Goal: Task Accomplishment & Management: Complete application form

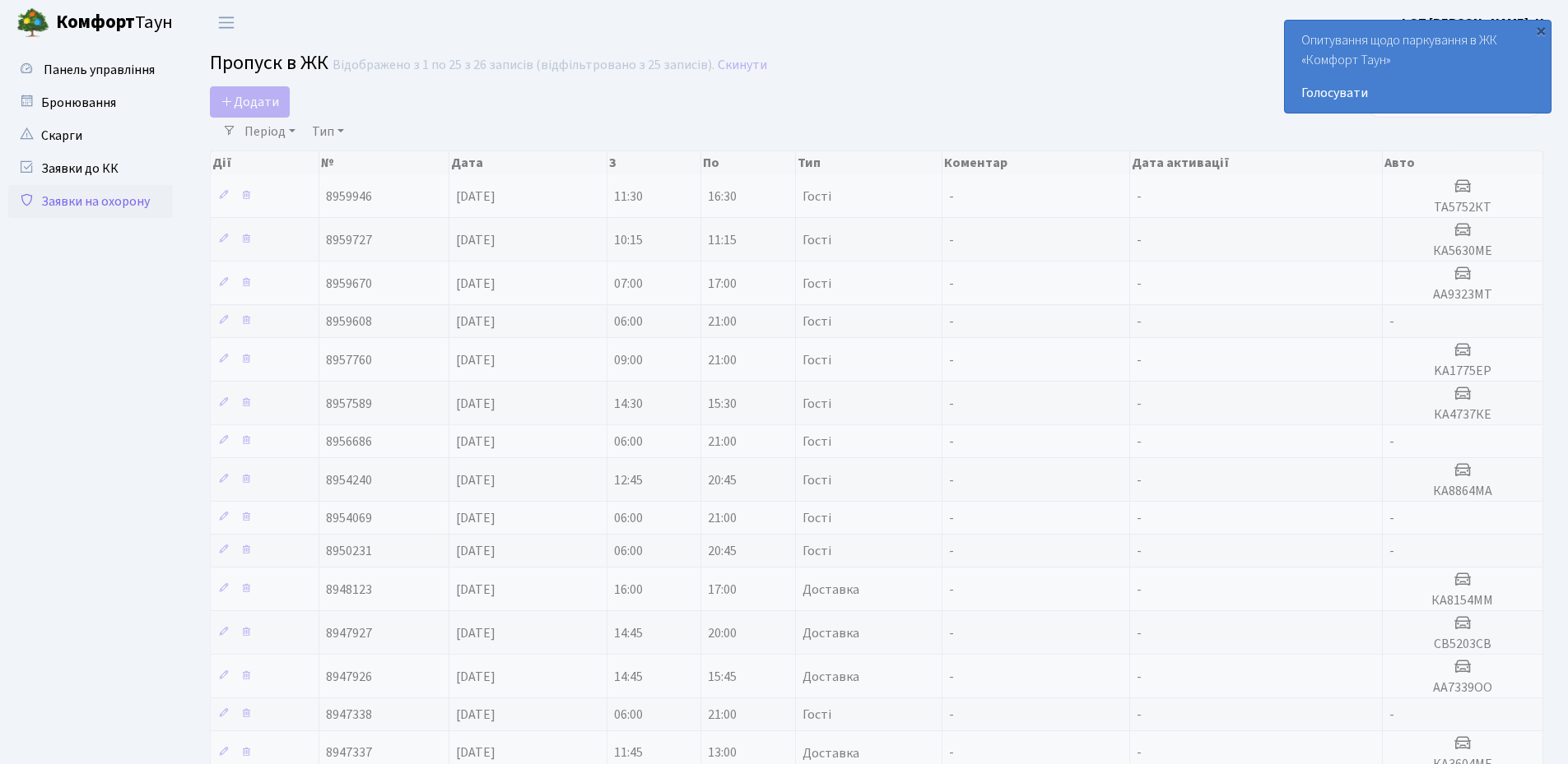
select select "25"
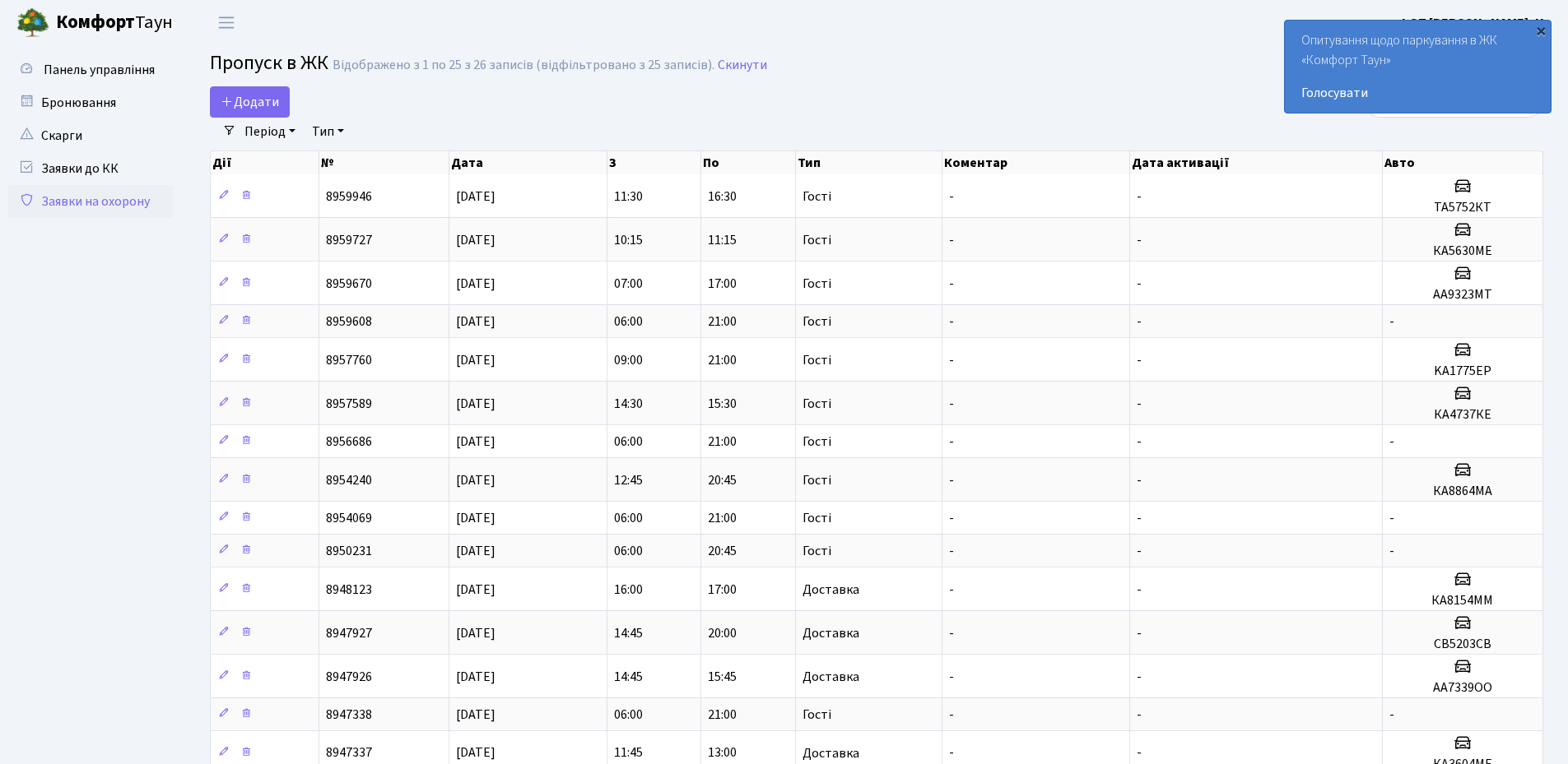
click at [1546, 33] on div "×" at bounding box center [1541, 30] width 16 height 16
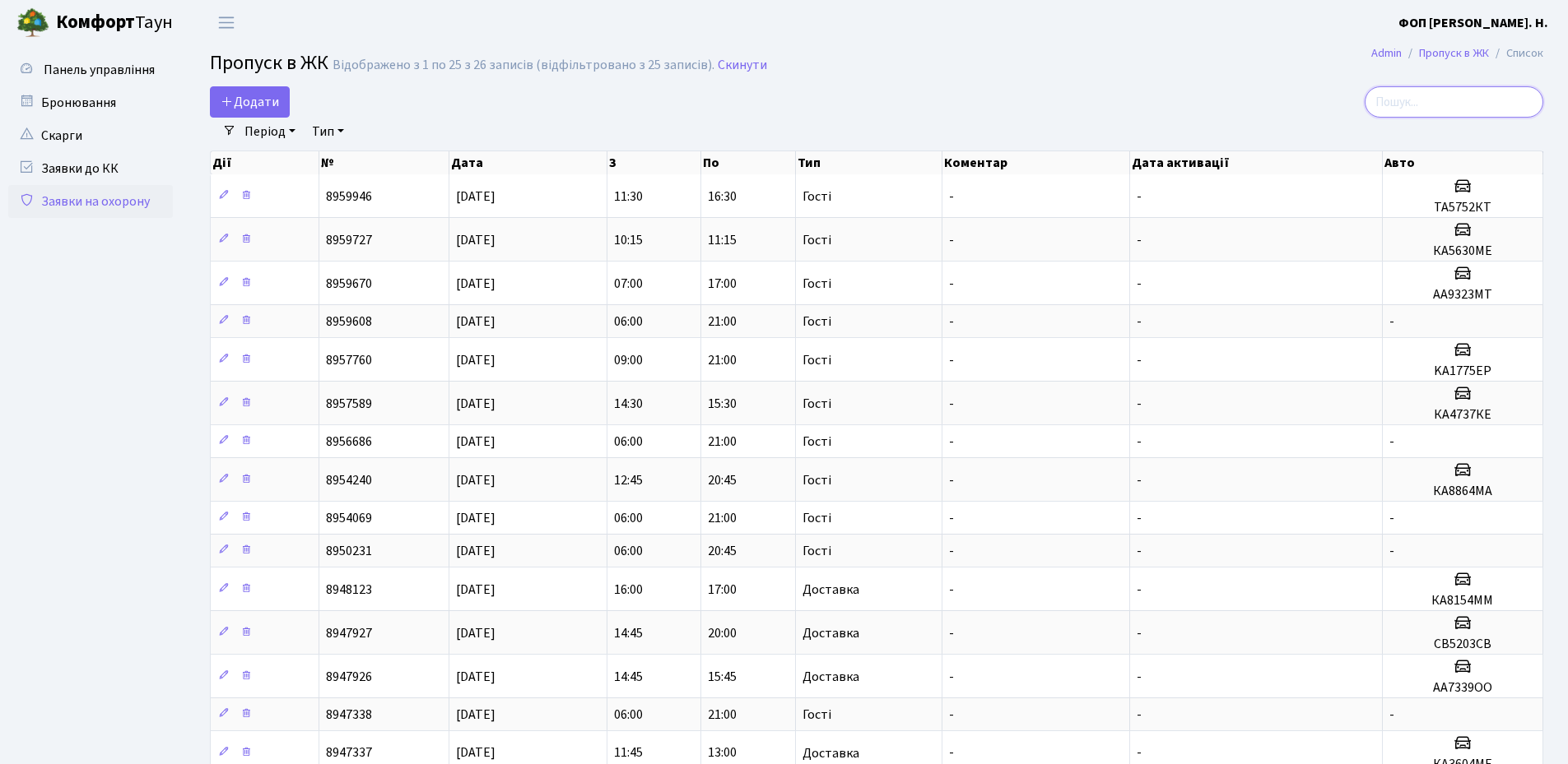
click at [1471, 107] on input "search" at bounding box center [1453, 102] width 178 height 31
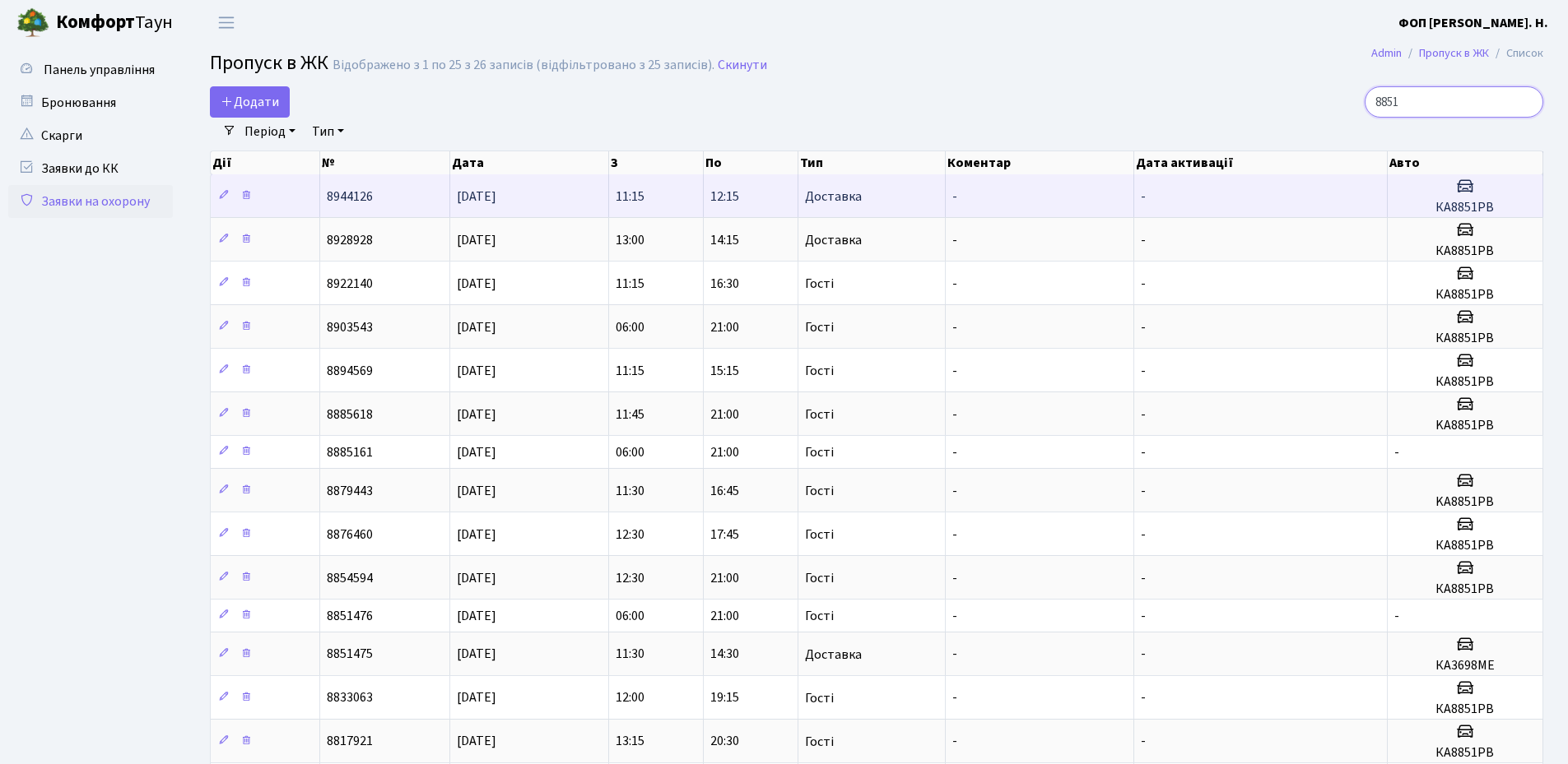
type input "8851"
drag, startPoint x: 1510, startPoint y: 207, endPoint x: 1424, endPoint y: 207, distance: 86.0
click at [1424, 207] on h5 "КА8851РВ" at bounding box center [1465, 207] width 142 height 15
copy h5 "КА8851РВ"
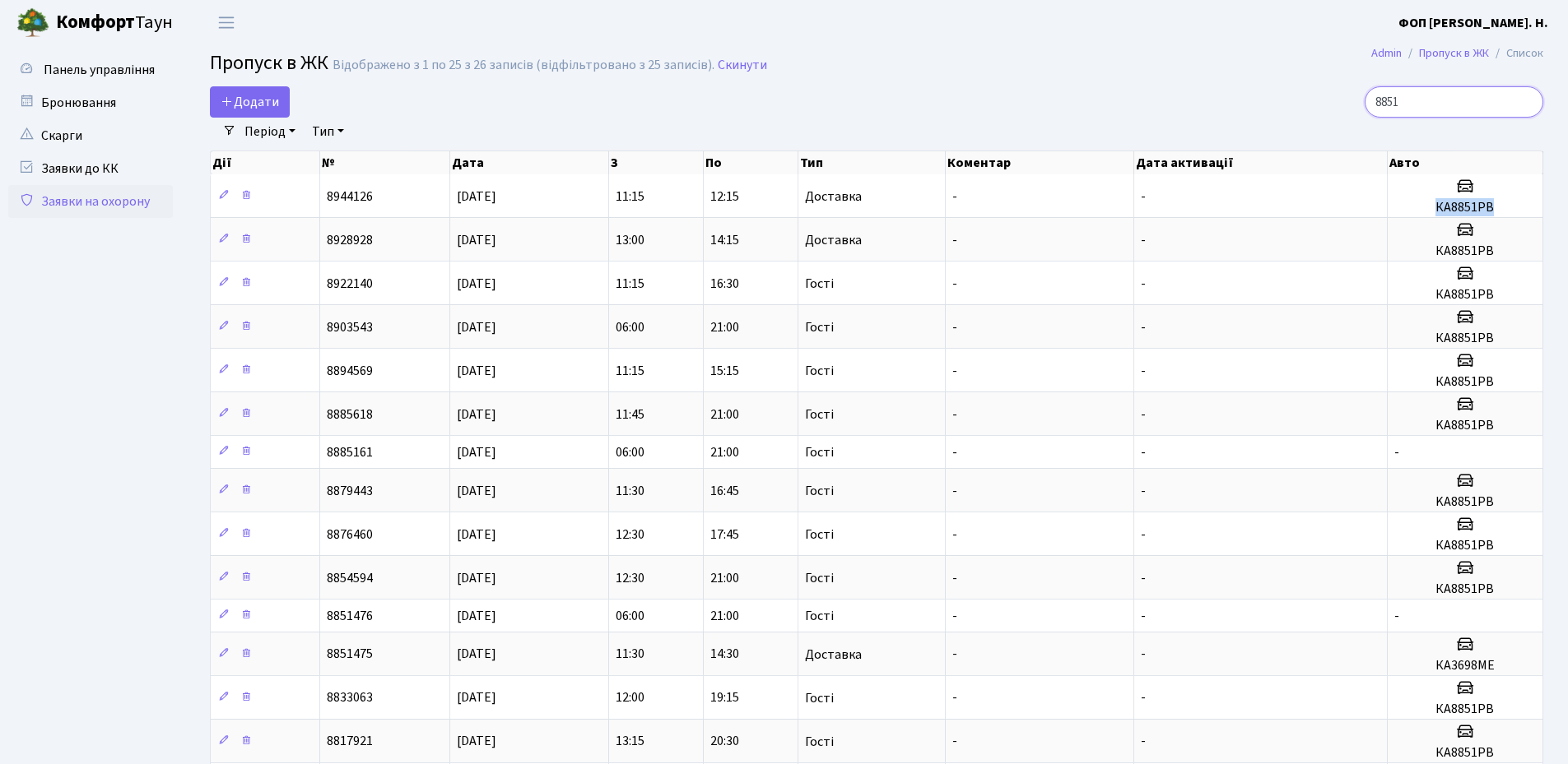
click at [1525, 103] on input "8851" at bounding box center [1453, 102] width 178 height 31
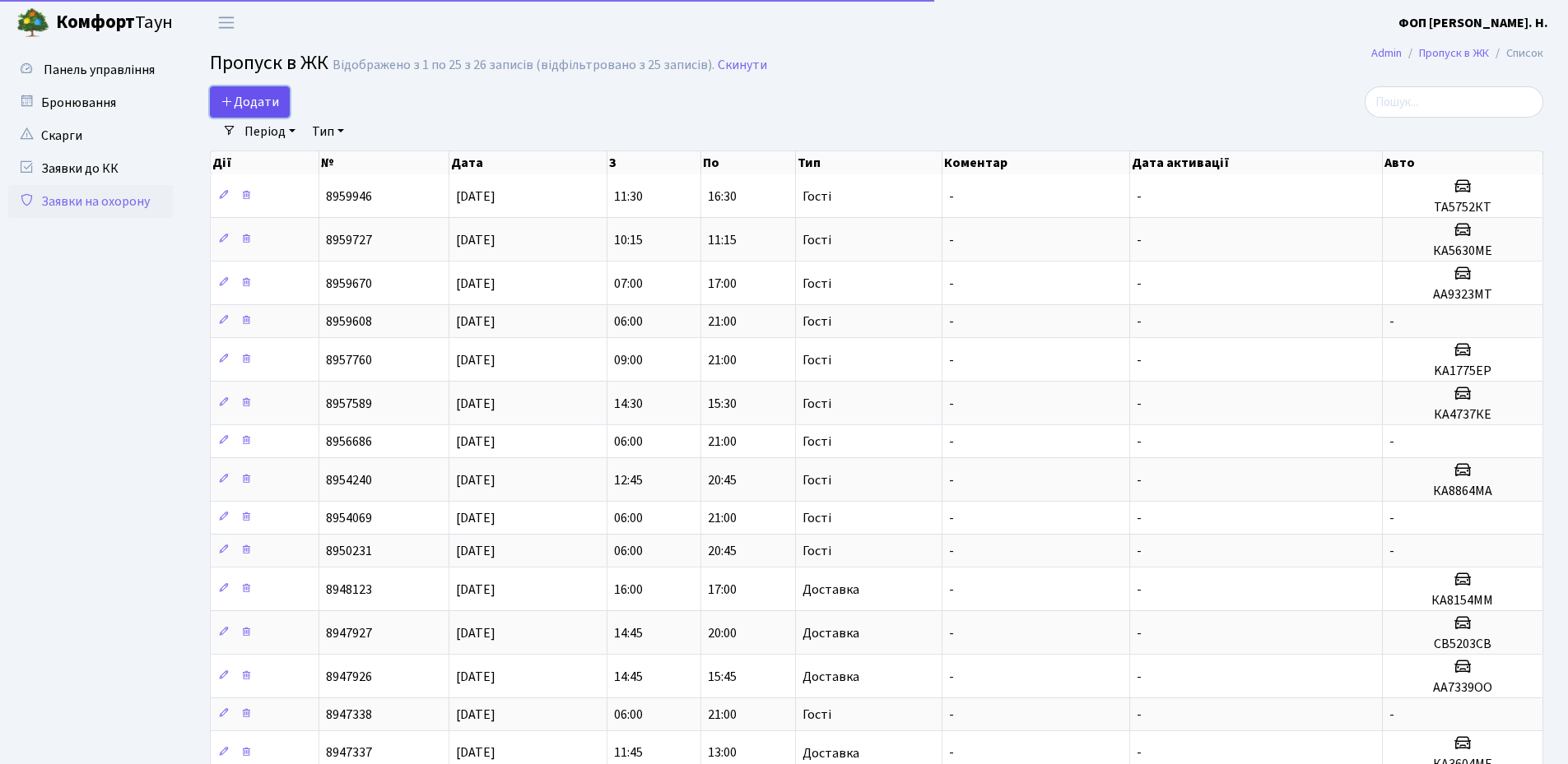
click at [282, 93] on link "Додати" at bounding box center [250, 102] width 80 height 31
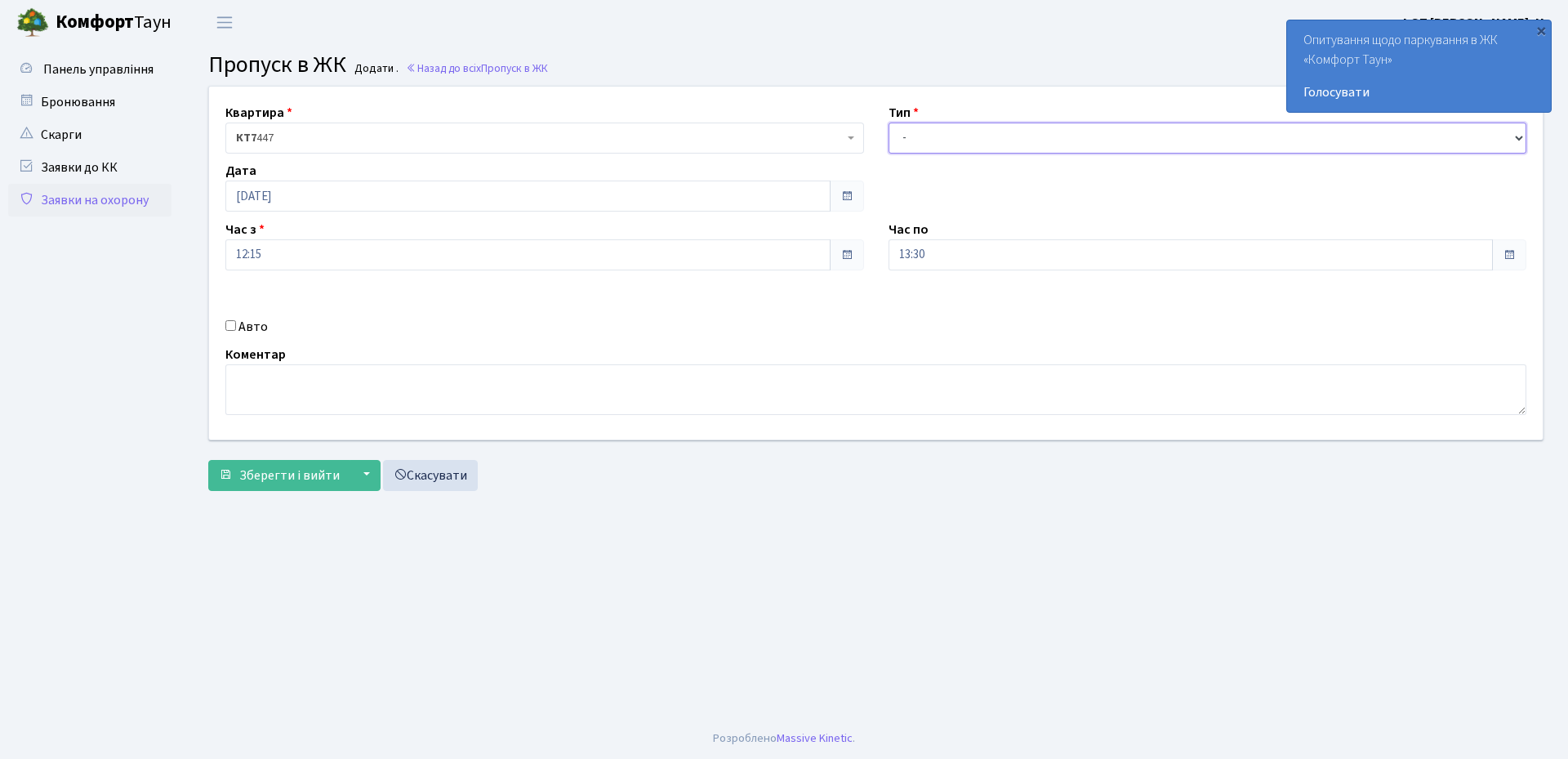
click at [1003, 153] on select "- Доставка Таксі Гості Сервіс" at bounding box center [1208, 138] width 639 height 31
select select "3"
click at [889, 123] on select "- Доставка Таксі Гості Сервіс" at bounding box center [1208, 138] width 639 height 31
drag, startPoint x: 934, startPoint y: 255, endPoint x: 936, endPoint y: 265, distance: 10.2
click at [935, 255] on input "13:30" at bounding box center [1191, 255] width 605 height 31
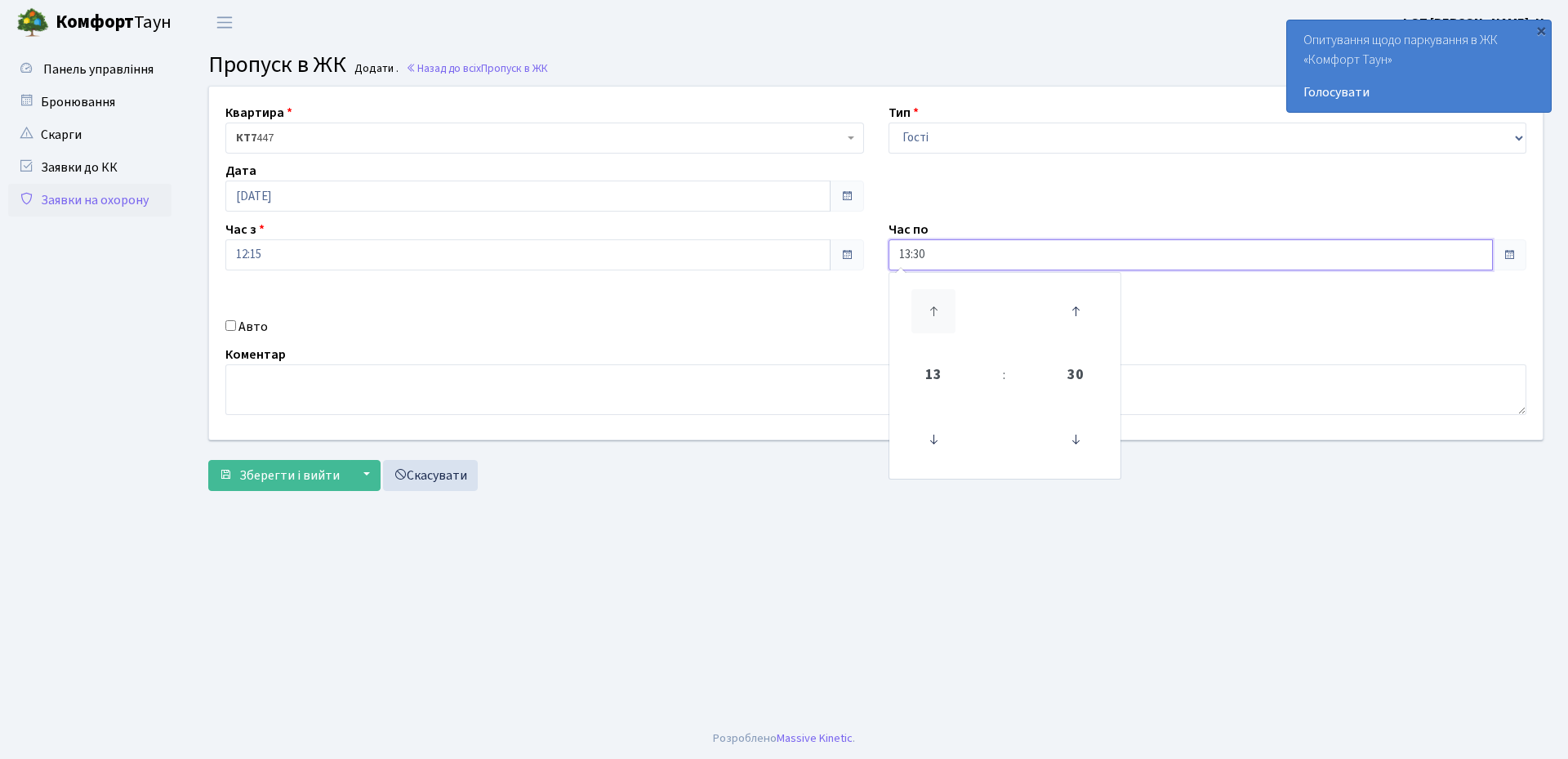
click at [941, 313] on icon at bounding box center [933, 310] width 44 height 44
type input "16:30"
click at [246, 330] on label "Авто" at bounding box center [253, 327] width 30 height 20
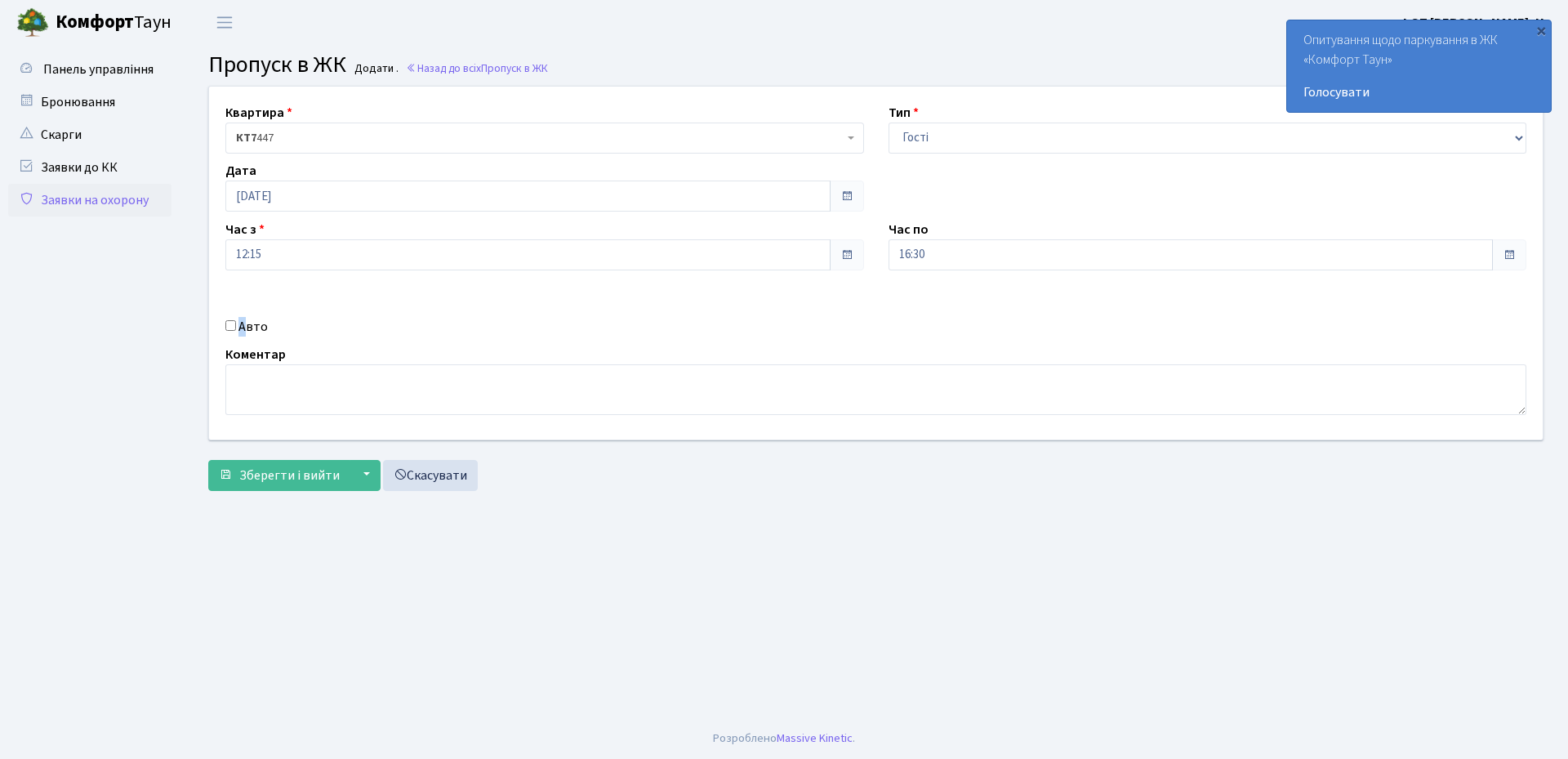
click at [242, 328] on label "Авто" at bounding box center [253, 327] width 30 height 20
click at [236, 328] on input "Авто" at bounding box center [231, 326] width 11 height 11
checkbox input "true"
paste input "КА8851РВ"
type input "КА8851РВ"
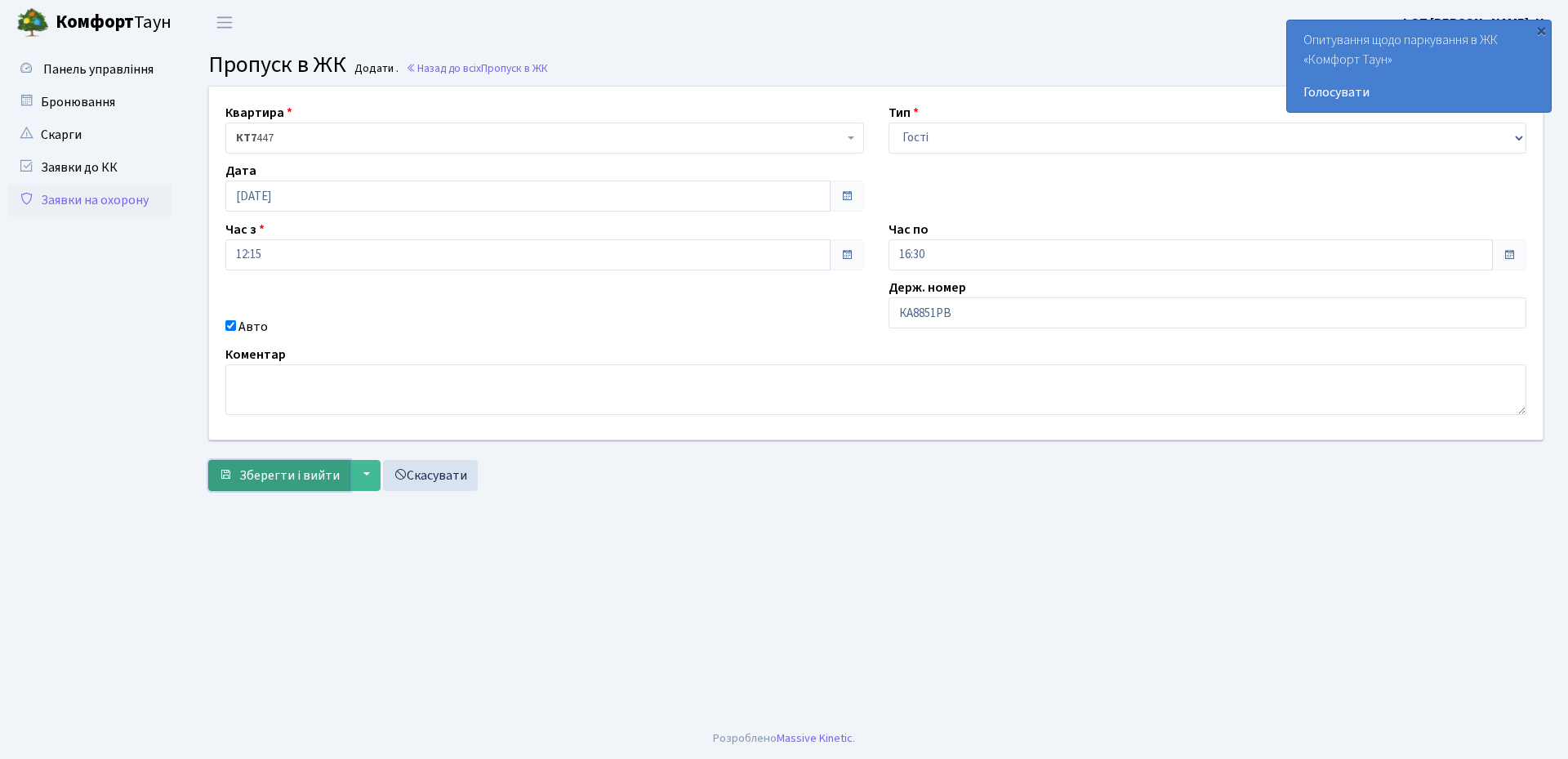
click at [281, 484] on span "Зберегти і вийти" at bounding box center [289, 476] width 100 height 18
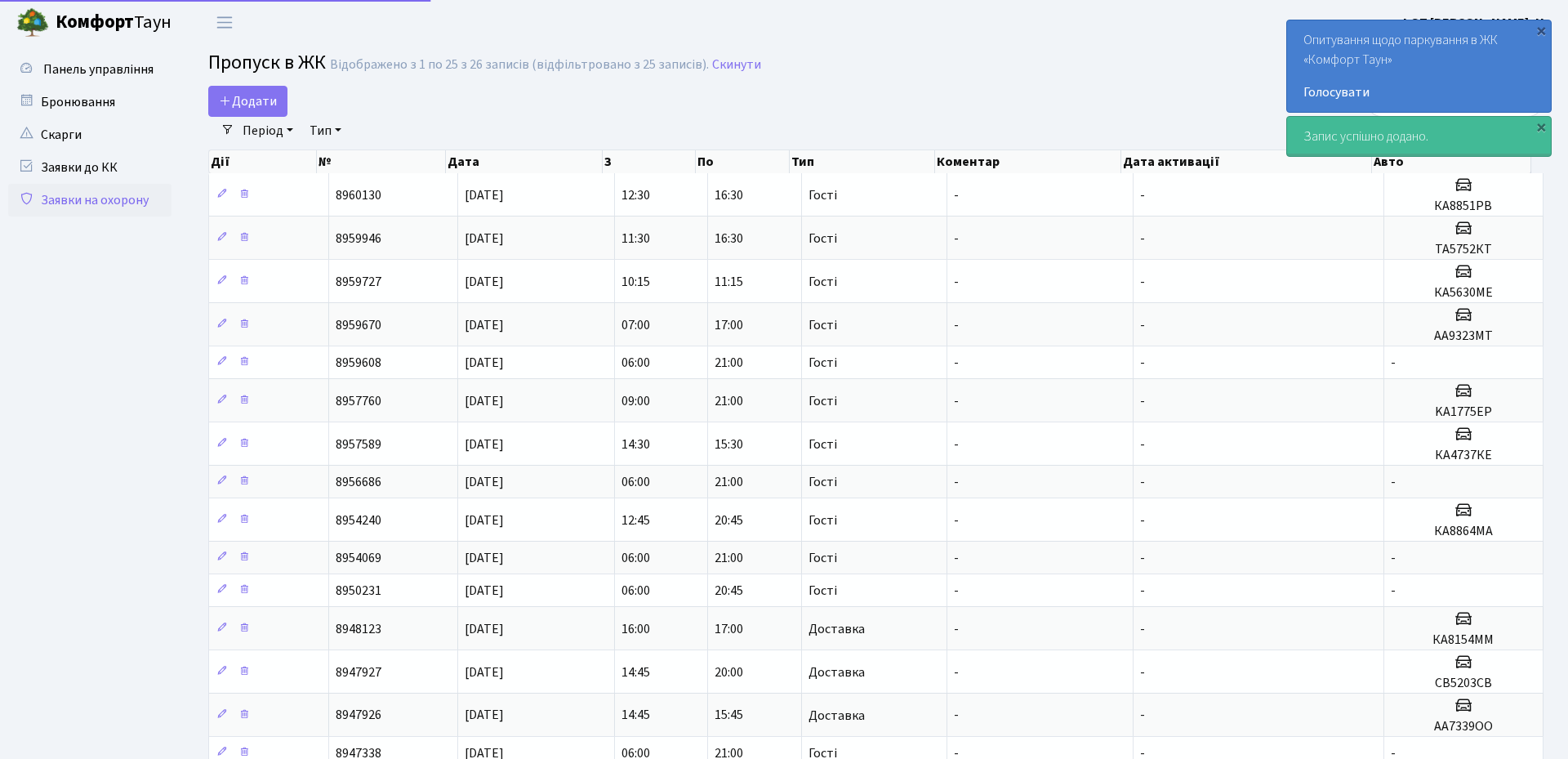
select select "25"
